Goal: Task Accomplishment & Management: Complete application form

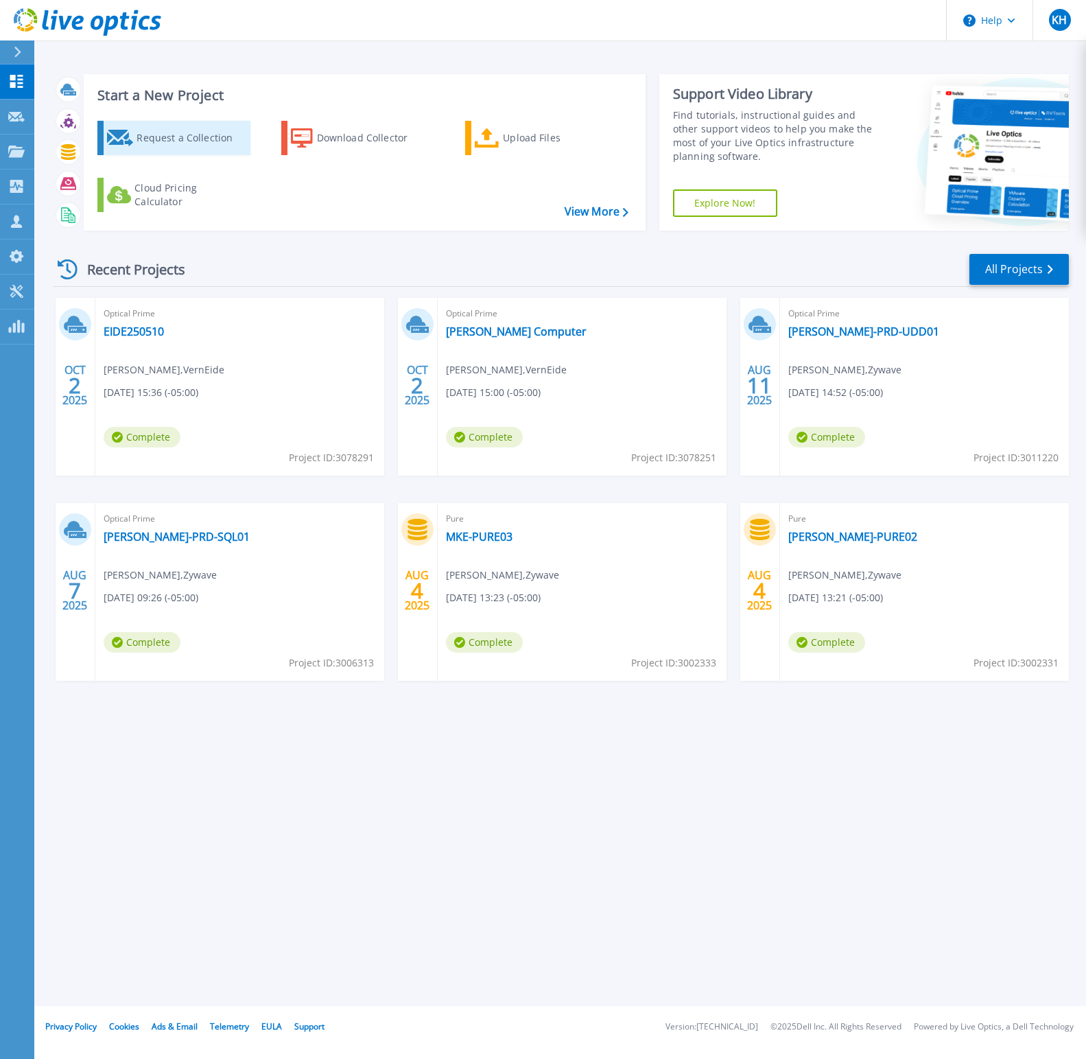
click at [148, 150] on div "Request a Collection" at bounding box center [192, 137] width 110 height 27
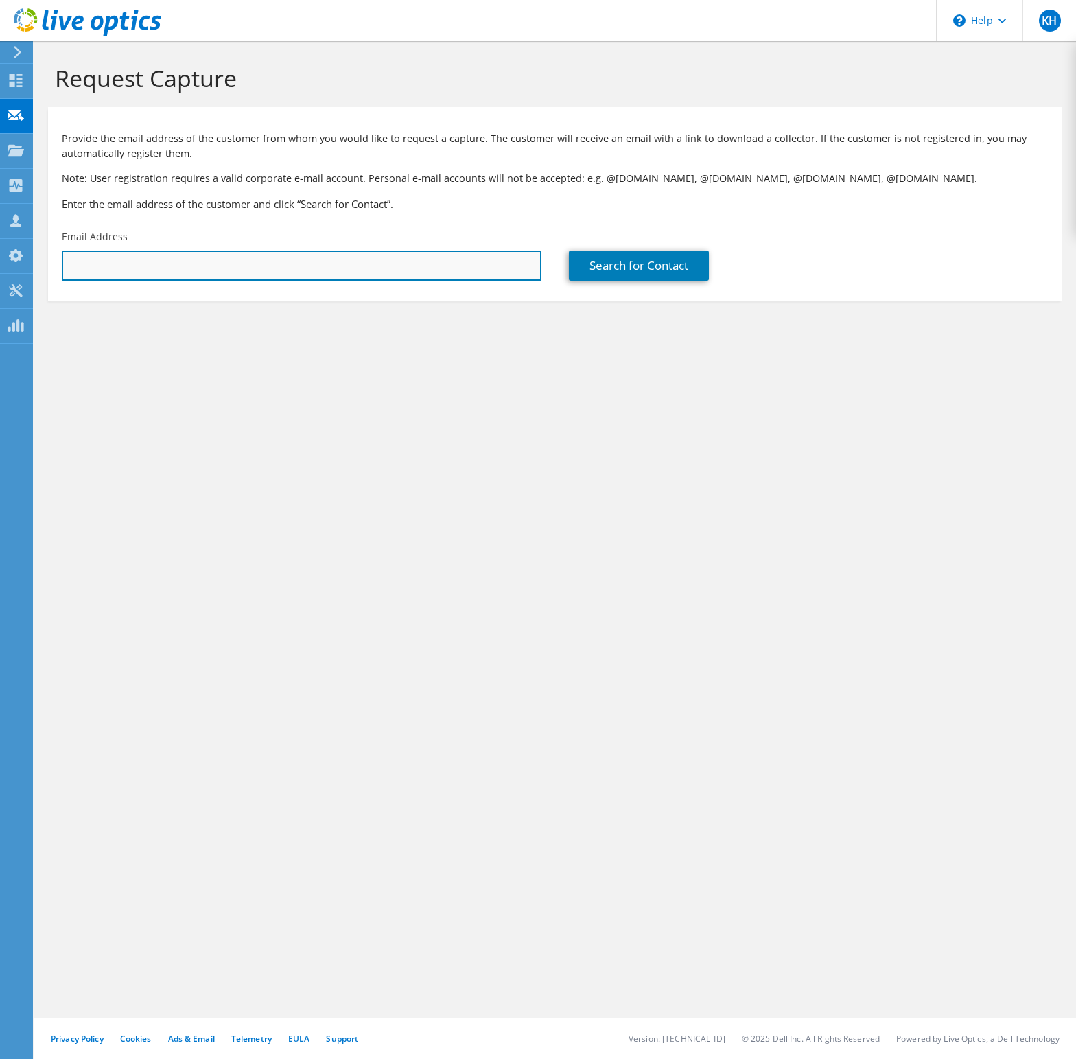
click at [464, 263] on input "text" at bounding box center [302, 265] width 480 height 30
paste input "[EMAIL_ADDRESS][DOMAIN_NAME]"
type input "[EMAIL_ADDRESS][DOMAIN_NAME]"
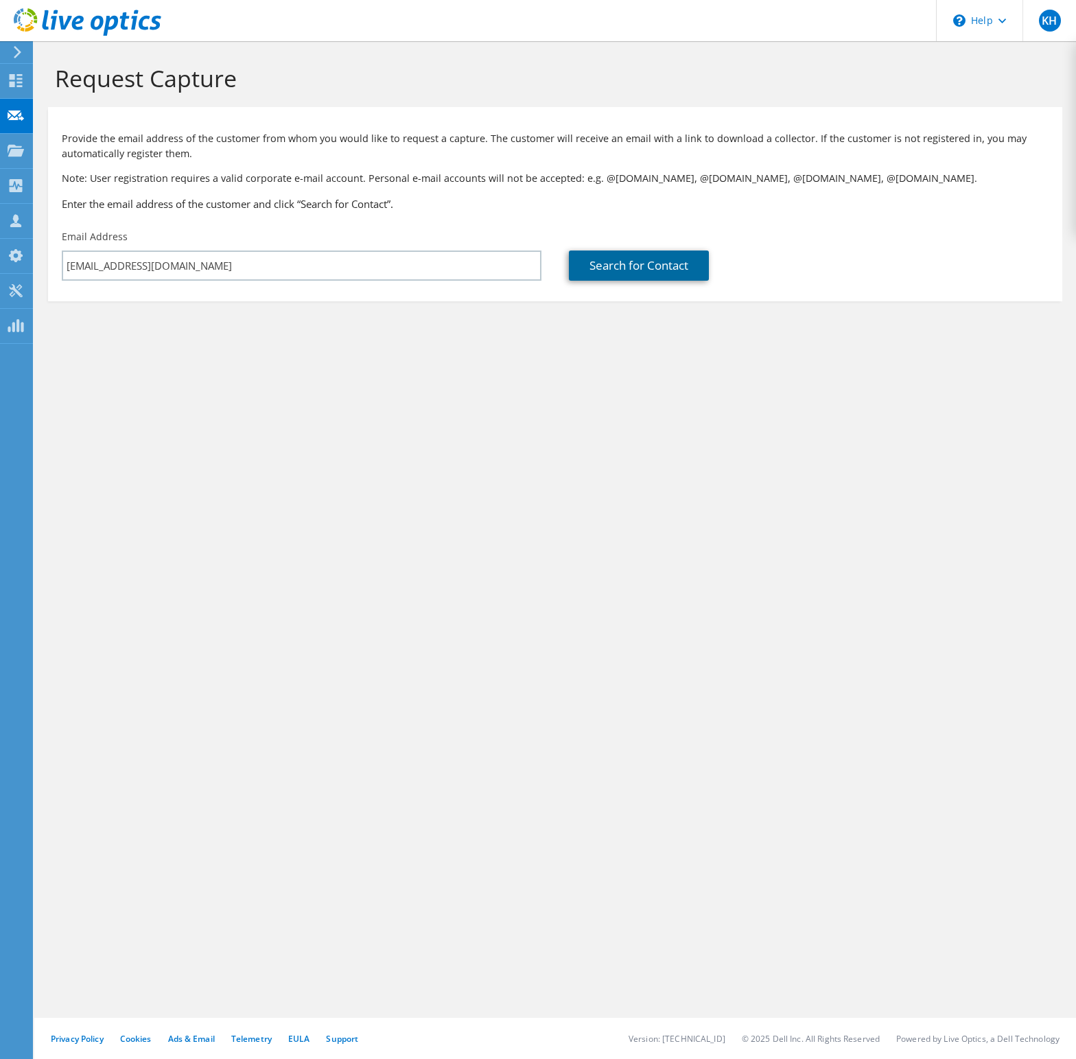
click at [646, 268] on link "Search for Contact" at bounding box center [639, 265] width 140 height 30
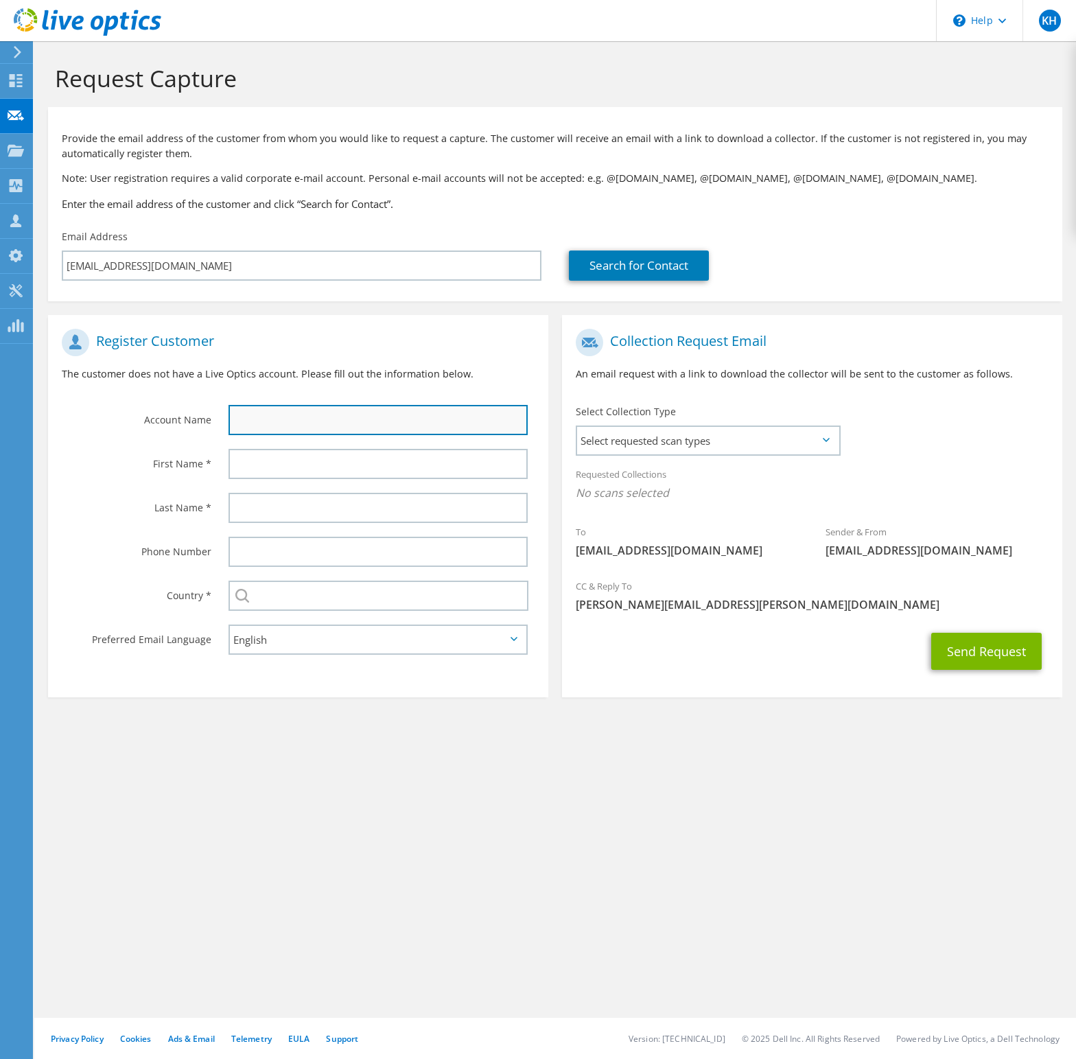
click at [298, 421] on input "text" at bounding box center [377, 420] width 299 height 30
type input "Fullerton Tool"
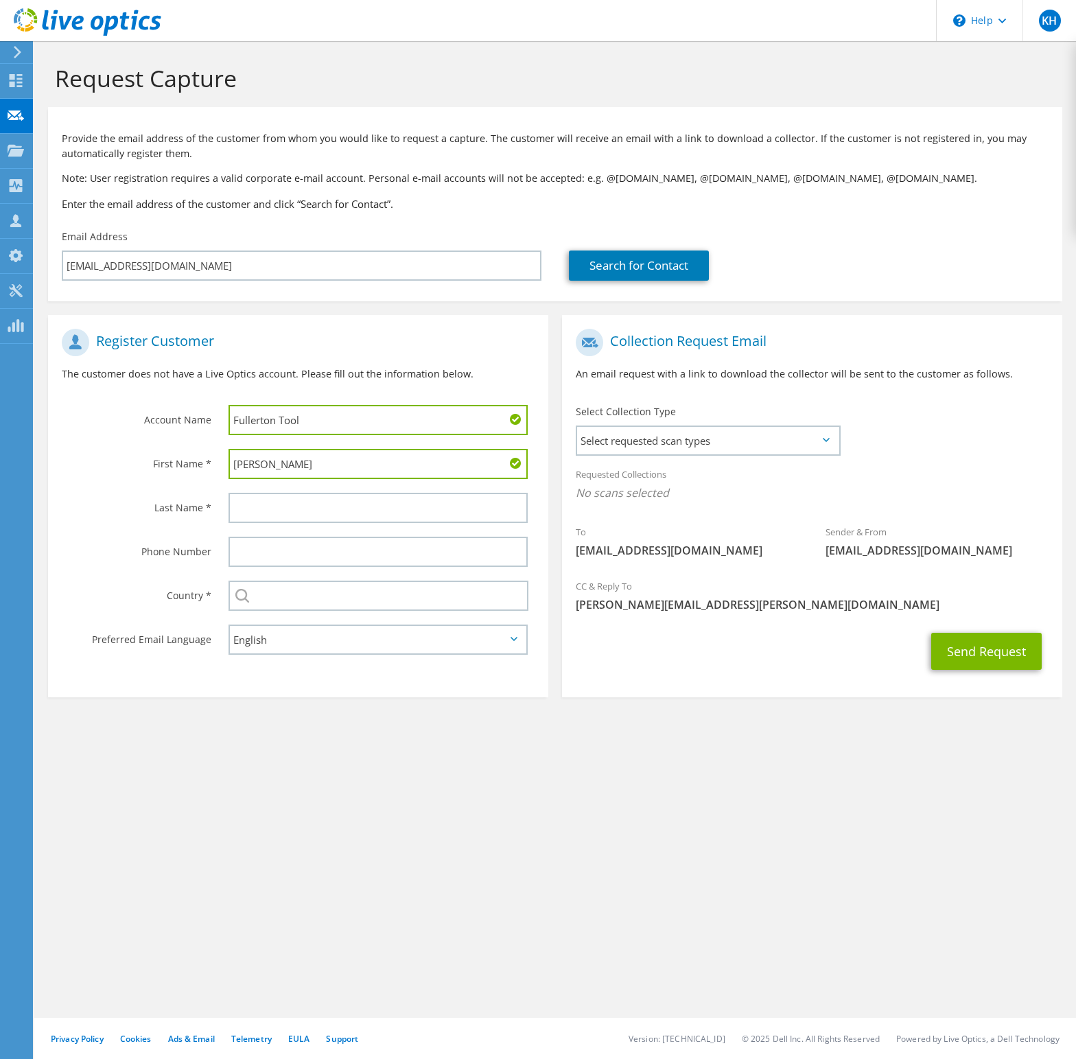
type input "[PERSON_NAME]"
click at [706, 451] on span "Select requested scan types" at bounding box center [707, 440] width 261 height 27
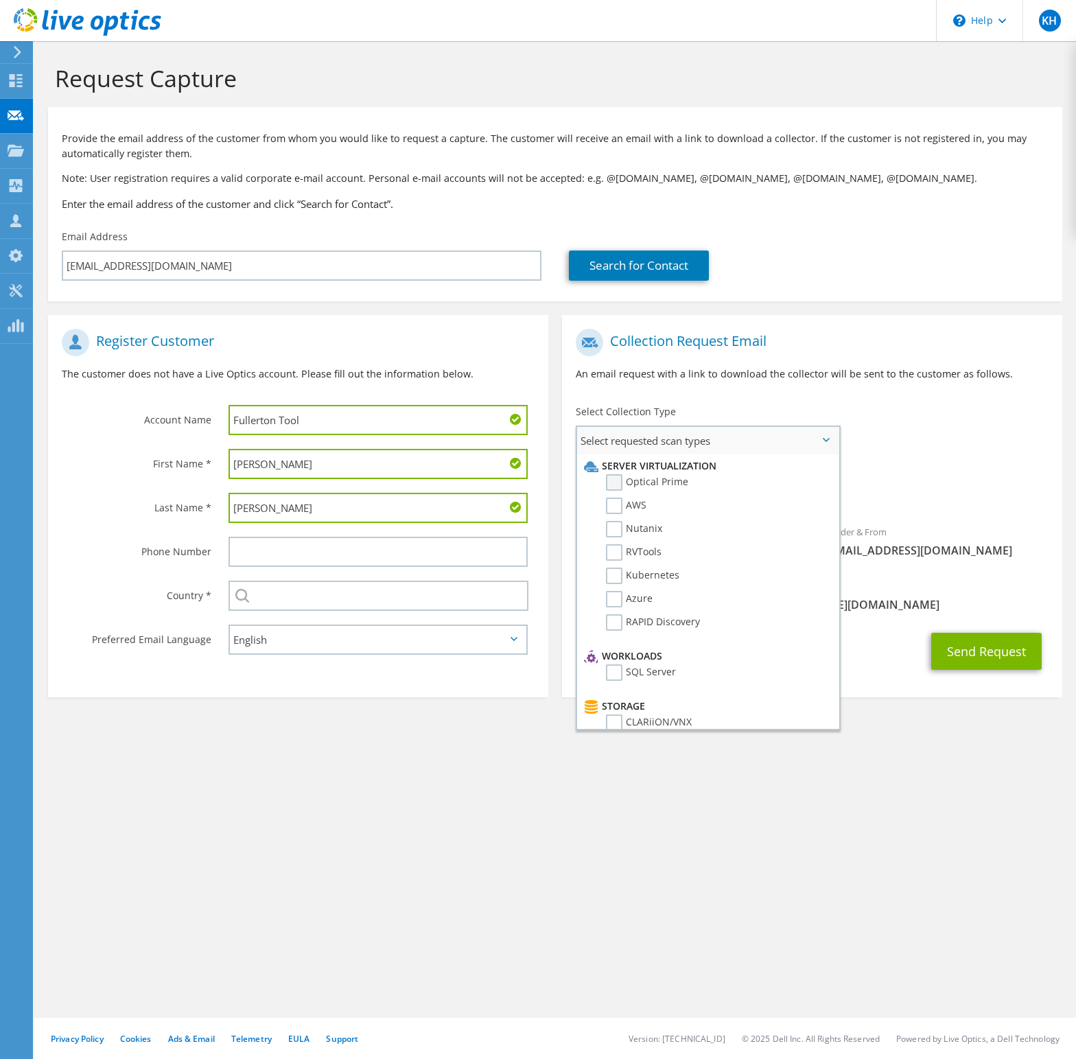
click at [659, 480] on label "Optical Prime" at bounding box center [647, 482] width 82 height 16
click at [0, 0] on input "Optical Prime" at bounding box center [0, 0] width 0 height 0
click at [913, 635] on div "Send Request" at bounding box center [812, 655] width 500 height 51
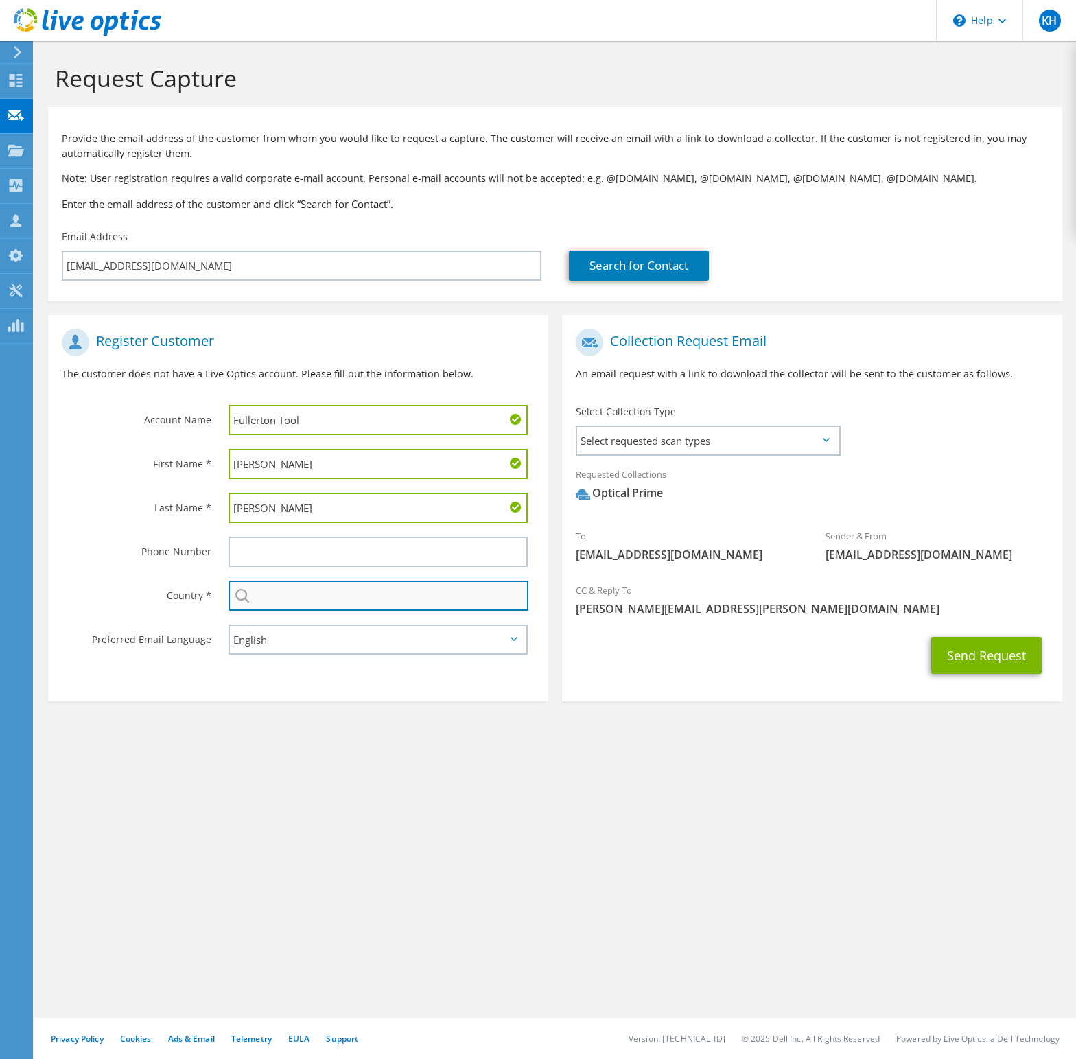
click at [355, 594] on input "text" at bounding box center [378, 595] width 300 height 30
click at [250, 678] on li "[GEOGRAPHIC_DATA]" at bounding box center [378, 679] width 298 height 19
type input "[GEOGRAPHIC_DATA]"
click at [989, 652] on button "Send Request" at bounding box center [986, 655] width 110 height 37
